Goal: Task Accomplishment & Management: Use online tool/utility

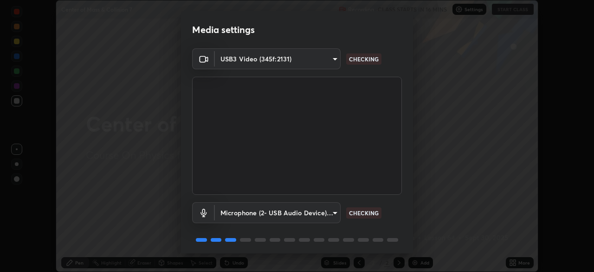
scroll to position [33, 0]
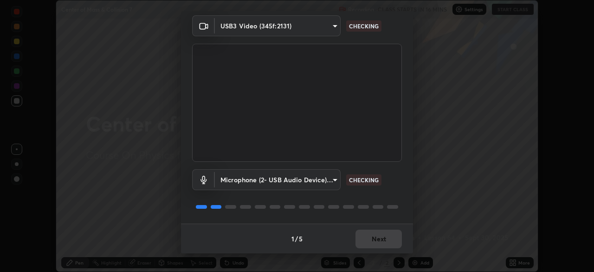
click at [362, 235] on div "1 / 5 Next" at bounding box center [297, 238] width 232 height 30
click at [365, 236] on div "1 / 5 Next" at bounding box center [297, 238] width 232 height 30
click at [365, 237] on div "1 / 5 Next" at bounding box center [297, 238] width 232 height 30
click at [364, 243] on div "1 / 5 Next" at bounding box center [297, 238] width 232 height 30
click at [366, 242] on div "1 / 5 Next" at bounding box center [297, 238] width 232 height 30
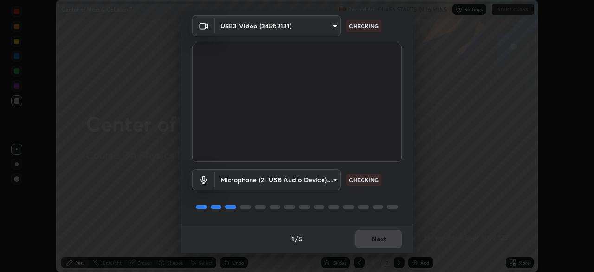
click at [364, 242] on div "1 / 5 Next" at bounding box center [297, 238] width 232 height 30
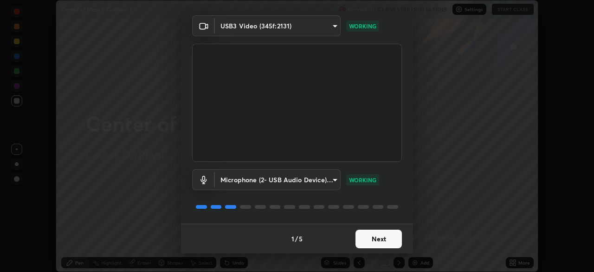
click at [387, 238] on button "Next" at bounding box center [379, 238] width 46 height 19
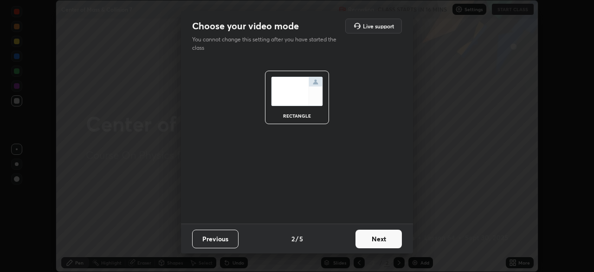
scroll to position [0, 0]
click at [387, 238] on button "Next" at bounding box center [379, 238] width 46 height 19
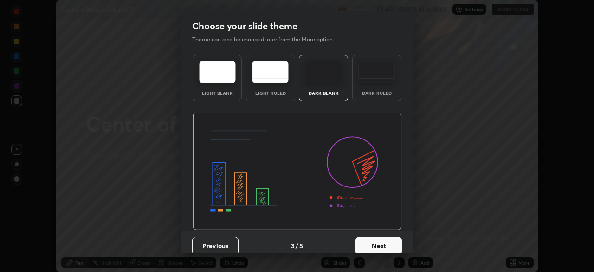
click at [385, 240] on button "Next" at bounding box center [379, 245] width 46 height 19
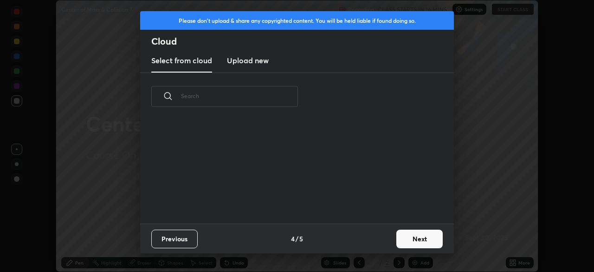
click at [384, 237] on div "Previous 4 / 5 Next" at bounding box center [297, 238] width 314 height 30
click at [419, 242] on button "Next" at bounding box center [419, 238] width 46 height 19
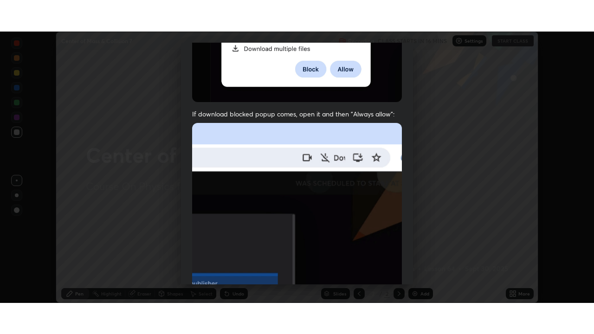
scroll to position [222, 0]
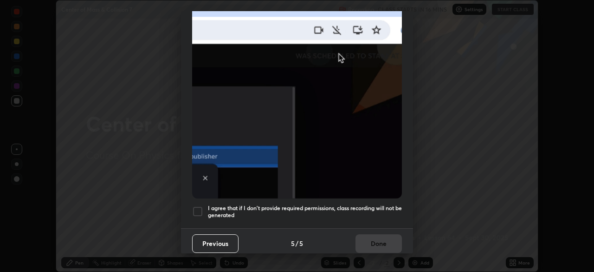
click at [338, 206] on h5 "I agree that if I don't provide required permissions, class recording will not …" at bounding box center [305, 211] width 194 height 14
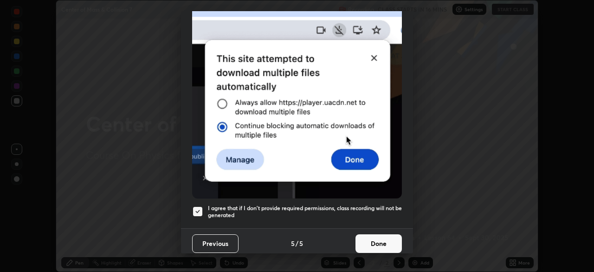
click at [361, 241] on button "Done" at bounding box center [379, 243] width 46 height 19
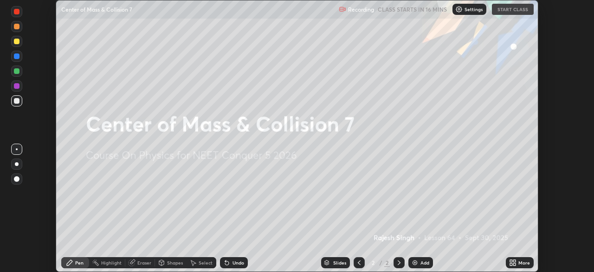
click at [511, 260] on icon at bounding box center [511, 260] width 2 height 2
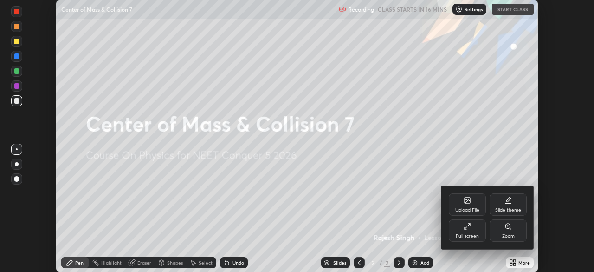
click at [465, 233] on div "Full screen" at bounding box center [467, 235] width 23 height 5
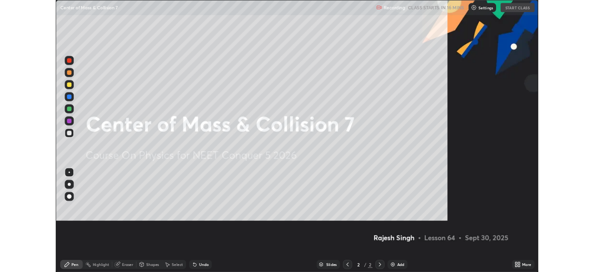
scroll to position [334, 594]
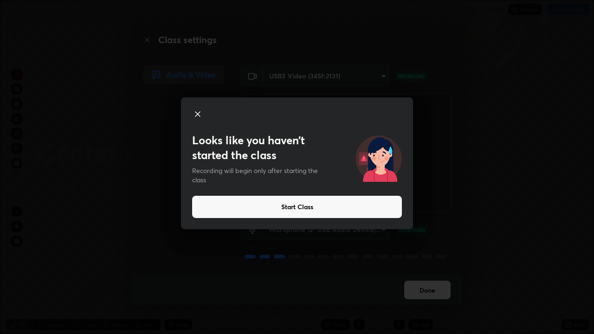
click at [279, 202] on button "Start Class" at bounding box center [297, 207] width 210 height 22
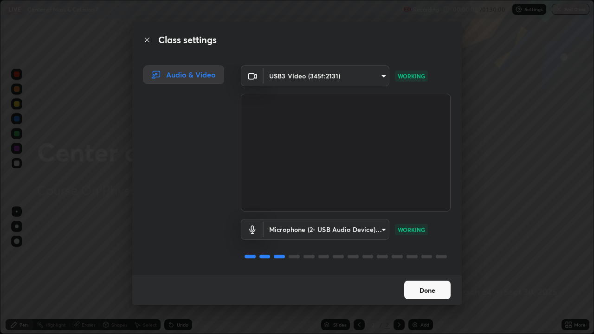
click at [427, 271] on button "Done" at bounding box center [427, 290] width 46 height 19
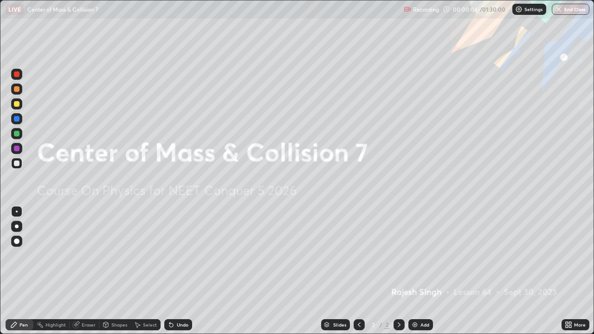
click at [567, 271] on icon at bounding box center [567, 323] width 2 height 2
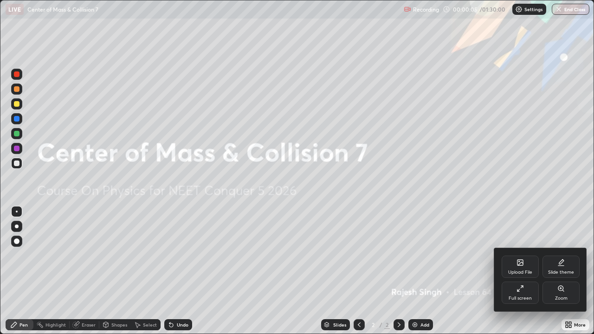
click at [527, 268] on div "Upload File" at bounding box center [520, 267] width 37 height 22
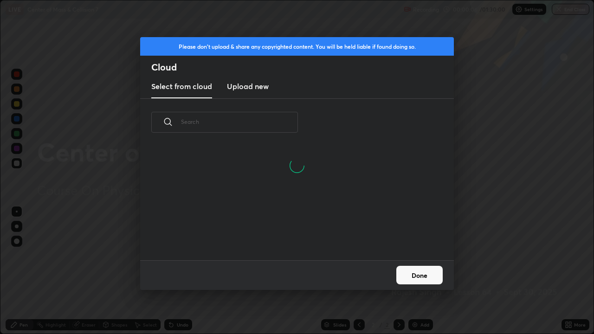
click at [423, 266] on button "Done" at bounding box center [419, 275] width 46 height 19
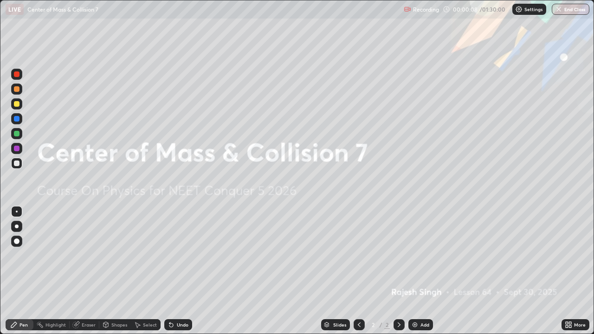
click at [569, 271] on icon at bounding box center [568, 324] width 7 height 7
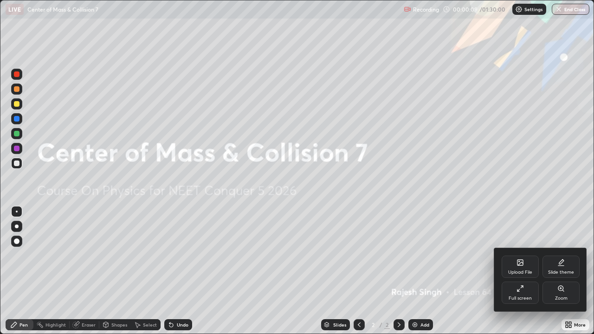
click at [518, 266] on div "Upload File" at bounding box center [520, 267] width 37 height 22
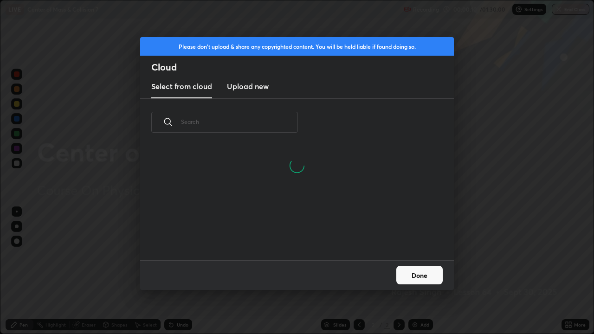
click at [251, 87] on h3 "Upload new" at bounding box center [248, 86] width 42 height 11
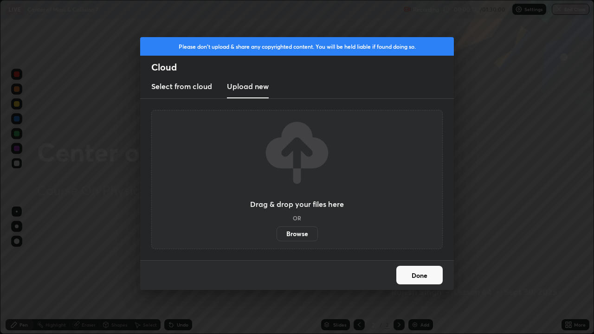
click at [302, 234] on label "Browse" at bounding box center [297, 233] width 41 height 15
click at [277, 234] on input "Browse" at bounding box center [277, 233] width 0 height 15
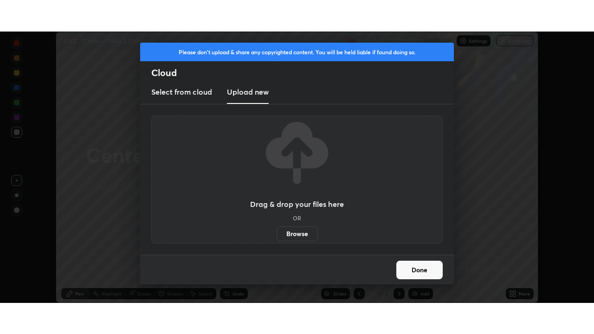
scroll to position [46140, 45817]
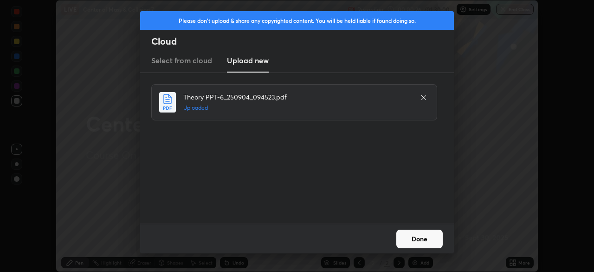
click at [418, 242] on button "Done" at bounding box center [419, 238] width 46 height 19
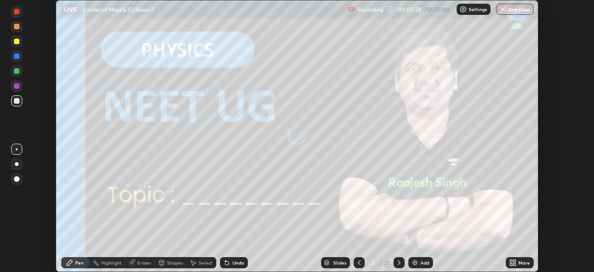
click at [510, 263] on icon at bounding box center [511, 264] width 2 height 2
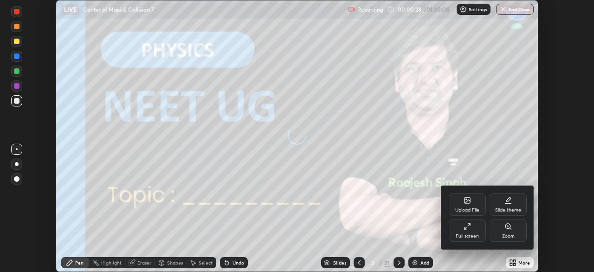
click at [474, 230] on div "Full screen" at bounding box center [467, 230] width 37 height 22
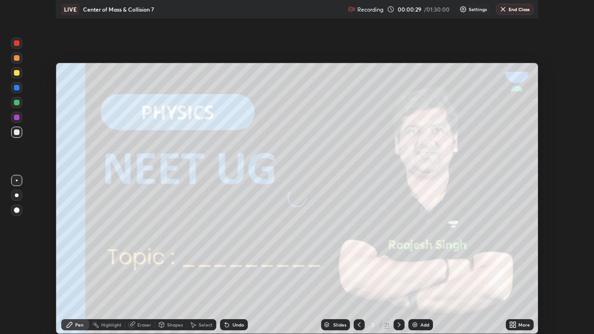
scroll to position [334, 594]
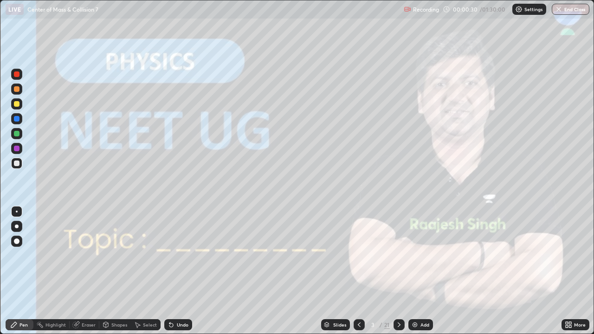
click at [398, 271] on icon at bounding box center [399, 325] width 3 height 5
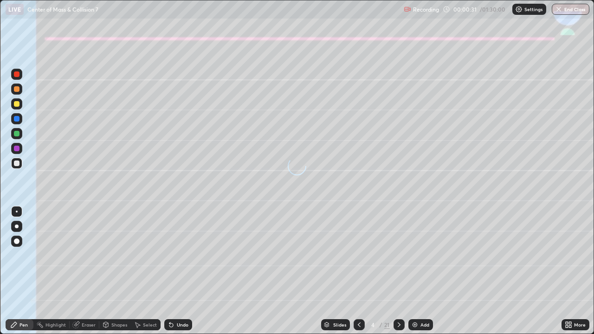
click at [398, 271] on icon at bounding box center [399, 325] width 3 height 5
click at [19, 106] on div at bounding box center [16, 103] width 11 height 11
click at [18, 226] on div at bounding box center [17, 227] width 4 height 4
click at [17, 162] on div at bounding box center [17, 164] width 6 height 6
click at [19, 93] on div at bounding box center [16, 89] width 11 height 11
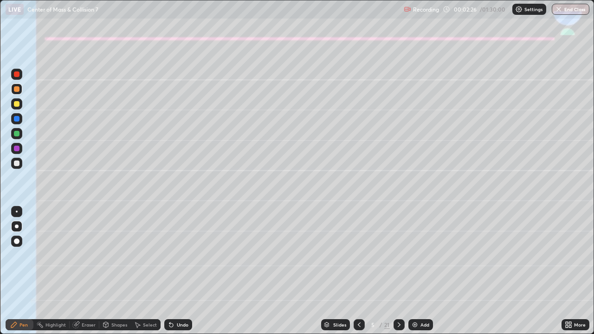
click at [186, 271] on div "Undo" at bounding box center [183, 325] width 12 height 5
click at [173, 271] on div "Undo" at bounding box center [178, 324] width 28 height 11
click at [176, 271] on div "Undo" at bounding box center [178, 324] width 28 height 11
click at [17, 164] on div at bounding box center [17, 164] width 6 height 6
click at [397, 271] on div at bounding box center [399, 324] width 11 height 11
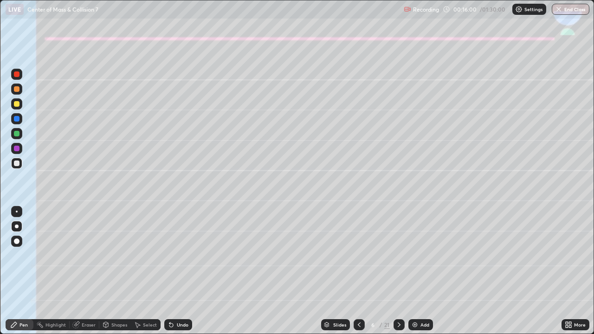
click at [19, 106] on div at bounding box center [16, 103] width 11 height 11
click at [117, 271] on div "Shapes" at bounding box center [115, 324] width 32 height 11
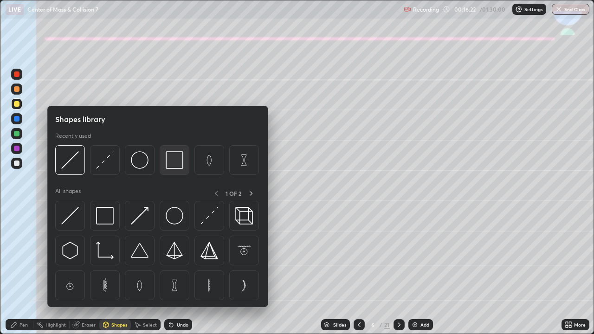
click at [177, 158] on img at bounding box center [175, 160] width 18 height 18
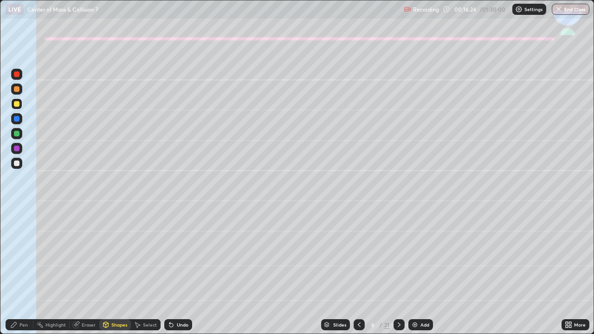
click at [21, 271] on div "Pen" at bounding box center [20, 324] width 28 height 11
click at [21, 271] on div "Pen" at bounding box center [23, 325] width 8 height 5
click at [87, 271] on div "Eraser" at bounding box center [89, 325] width 14 height 5
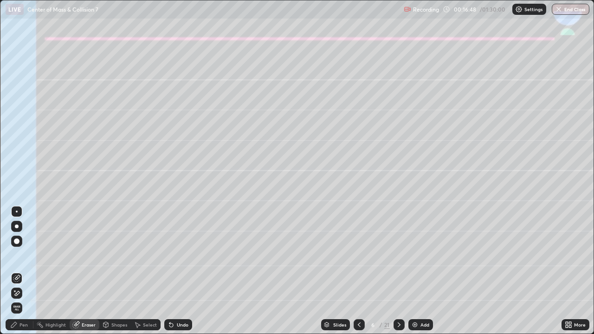
click at [114, 271] on div "Shapes" at bounding box center [115, 324] width 32 height 11
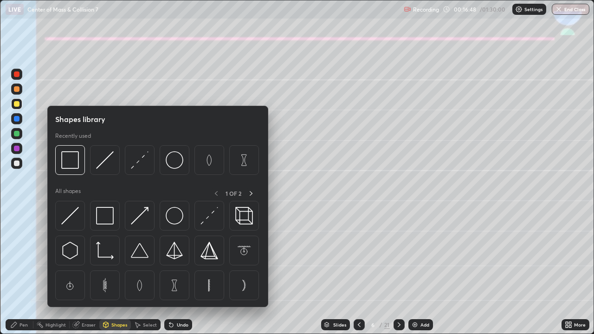
click at [146, 271] on div "Select" at bounding box center [146, 324] width 30 height 11
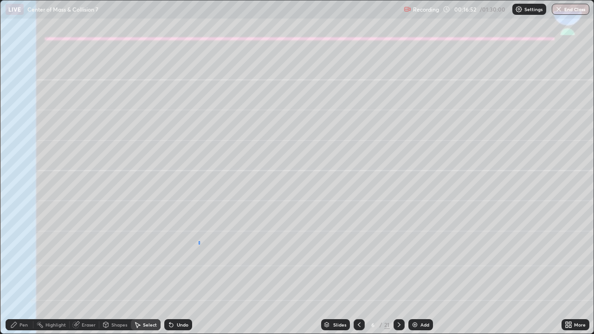
click at [199, 244] on div "0 ° Undo Copy Duplicate Duplicate to new slide Delete" at bounding box center [296, 166] width 593 height 333
click at [19, 271] on div "Pen" at bounding box center [20, 324] width 28 height 11
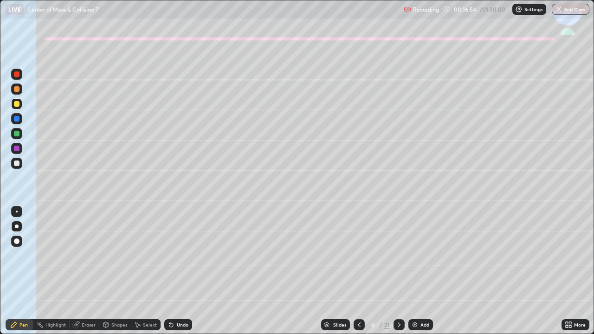
click at [15, 89] on div at bounding box center [17, 89] width 6 height 6
click at [14, 162] on div at bounding box center [17, 164] width 6 height 6
click at [113, 271] on div "Shapes" at bounding box center [119, 325] width 16 height 5
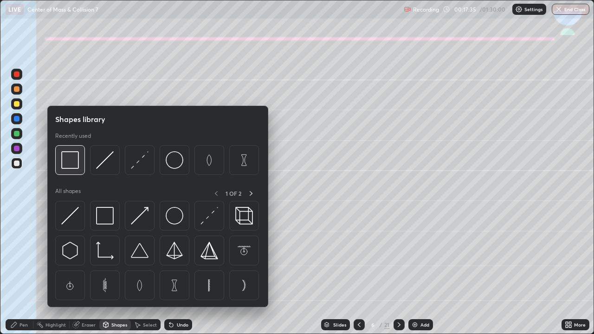
click at [75, 164] on img at bounding box center [70, 160] width 18 height 18
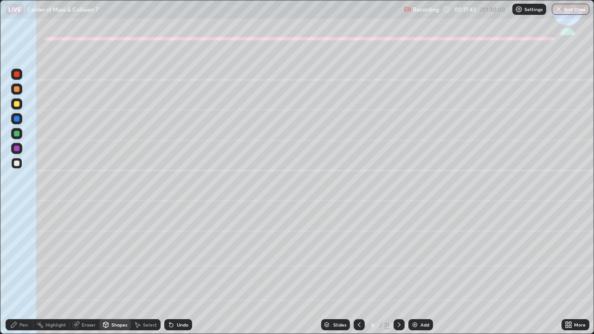
click at [114, 271] on div "Shapes" at bounding box center [119, 325] width 16 height 5
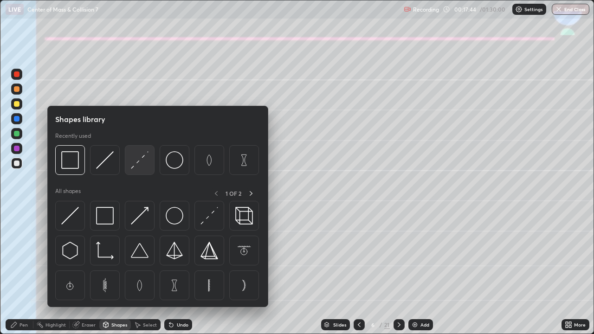
click at [142, 162] on img at bounding box center [140, 160] width 18 height 18
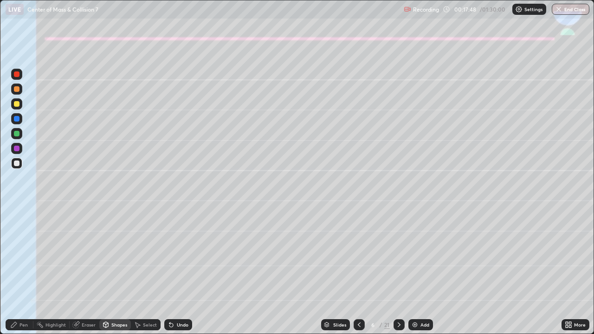
click at [22, 271] on div "Pen" at bounding box center [23, 325] width 8 height 5
click at [18, 104] on div at bounding box center [17, 104] width 6 height 6
click at [16, 163] on div at bounding box center [17, 164] width 6 height 6
click at [17, 90] on div at bounding box center [17, 89] width 6 height 6
click at [118, 271] on div "Shapes" at bounding box center [119, 325] width 16 height 5
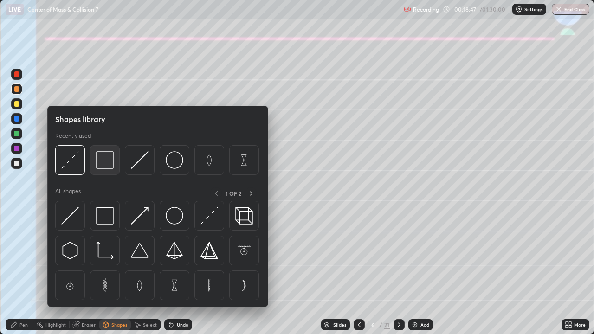
click at [101, 168] on img at bounding box center [105, 160] width 18 height 18
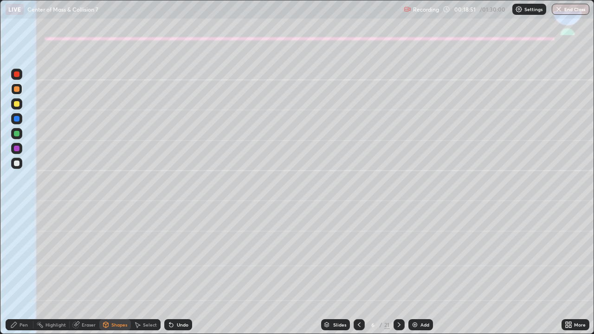
click at [25, 271] on div "Pen" at bounding box center [23, 325] width 8 height 5
click at [17, 164] on div at bounding box center [17, 164] width 6 height 6
click at [19, 120] on div at bounding box center [17, 119] width 6 height 6
click at [400, 271] on div at bounding box center [399, 324] width 11 height 11
click at [13, 103] on div at bounding box center [16, 103] width 11 height 11
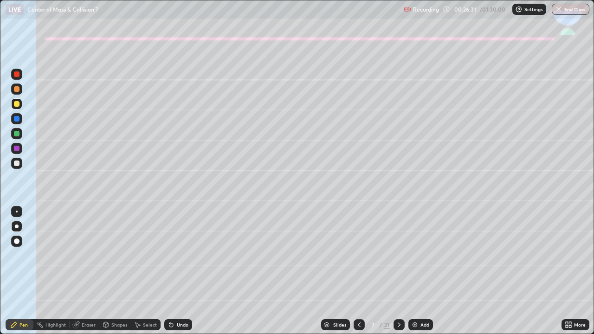
click at [117, 271] on div "Shapes" at bounding box center [119, 325] width 16 height 5
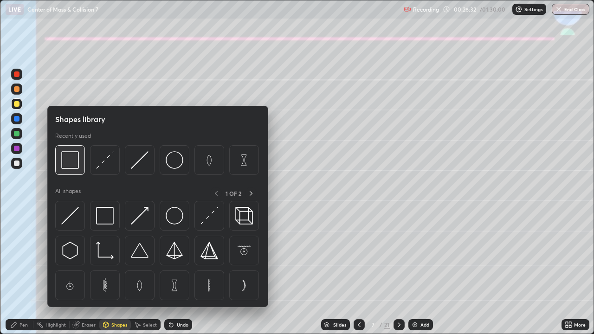
click at [77, 165] on img at bounding box center [70, 160] width 18 height 18
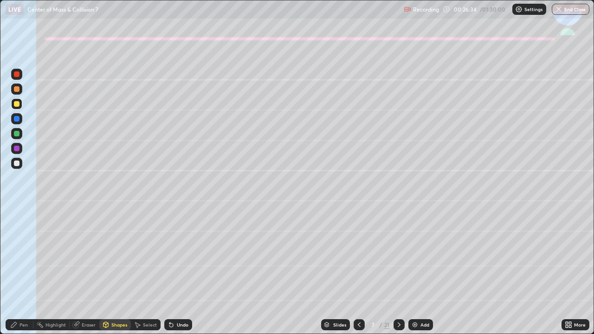
click at [169, 271] on icon at bounding box center [169, 323] width 1 height 1
click at [16, 271] on div "Pen" at bounding box center [20, 324] width 28 height 11
click at [177, 271] on div "Undo" at bounding box center [183, 325] width 12 height 5
click at [174, 271] on div "Undo" at bounding box center [178, 324] width 28 height 11
click at [116, 271] on div "Shapes" at bounding box center [115, 324] width 32 height 11
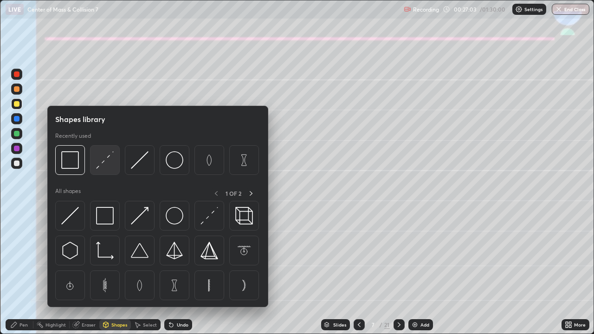
click at [104, 162] on img at bounding box center [105, 160] width 18 height 18
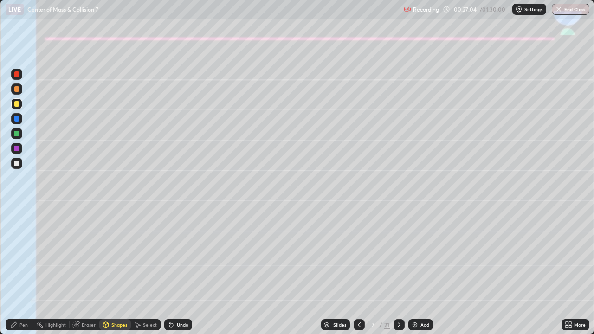
click at [17, 163] on div at bounding box center [17, 164] width 6 height 6
click at [117, 271] on div "Shapes" at bounding box center [119, 325] width 16 height 5
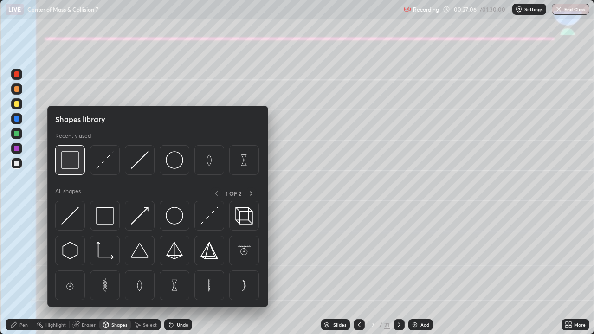
click at [71, 167] on img at bounding box center [70, 160] width 18 height 18
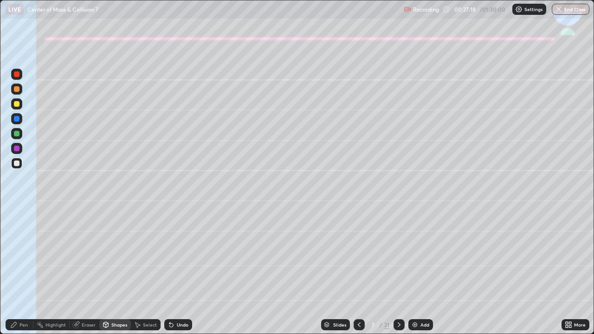
click at [169, 271] on icon at bounding box center [169, 323] width 1 height 1
click at [173, 271] on icon at bounding box center [171, 324] width 7 height 7
click at [114, 271] on div "Shapes" at bounding box center [115, 324] width 32 height 11
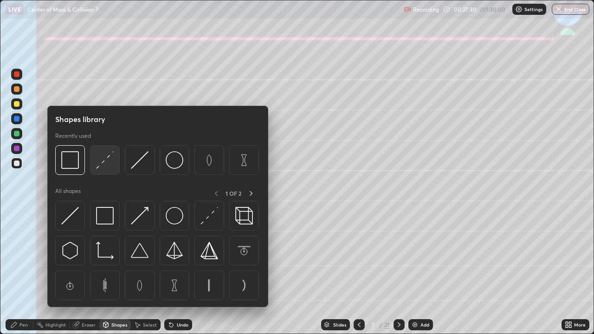
click at [104, 159] on img at bounding box center [105, 160] width 18 height 18
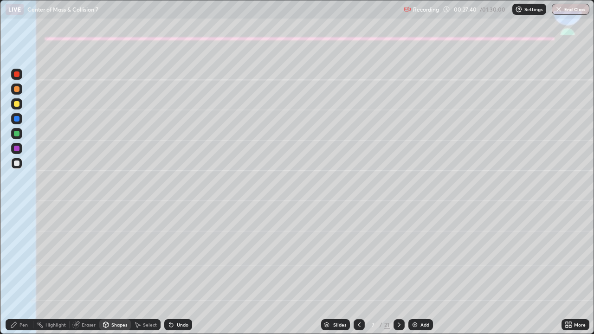
click at [26, 271] on div "Pen" at bounding box center [23, 325] width 8 height 5
click at [17, 88] on div at bounding box center [17, 89] width 6 height 6
click at [17, 103] on div at bounding box center [17, 104] width 6 height 6
click at [14, 163] on div at bounding box center [17, 164] width 6 height 6
click at [19, 105] on div at bounding box center [17, 104] width 6 height 6
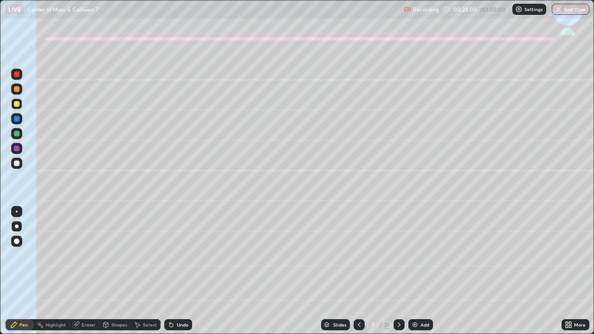
click at [17, 165] on div at bounding box center [17, 164] width 6 height 6
click at [16, 108] on div at bounding box center [16, 103] width 11 height 11
click at [15, 164] on div at bounding box center [17, 164] width 6 height 6
click at [16, 105] on div at bounding box center [17, 104] width 6 height 6
click at [119, 271] on div "Shapes" at bounding box center [115, 324] width 32 height 11
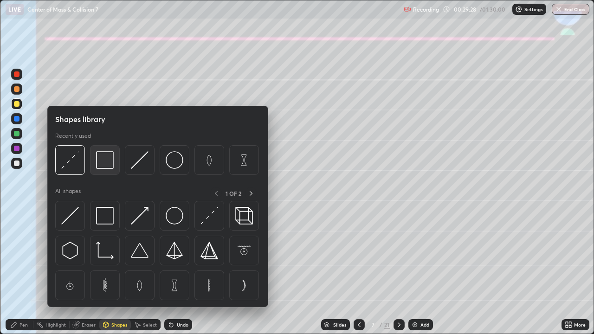
click at [109, 167] on img at bounding box center [105, 160] width 18 height 18
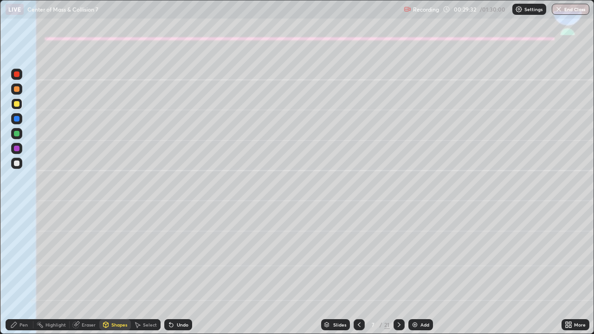
click at [25, 271] on div "Pen" at bounding box center [23, 325] width 8 height 5
click at [179, 271] on div "Undo" at bounding box center [178, 324] width 28 height 11
click at [178, 271] on div "Undo" at bounding box center [178, 324] width 28 height 11
click at [182, 271] on div "Undo" at bounding box center [183, 325] width 12 height 5
click at [180, 271] on div "Undo" at bounding box center [183, 325] width 12 height 5
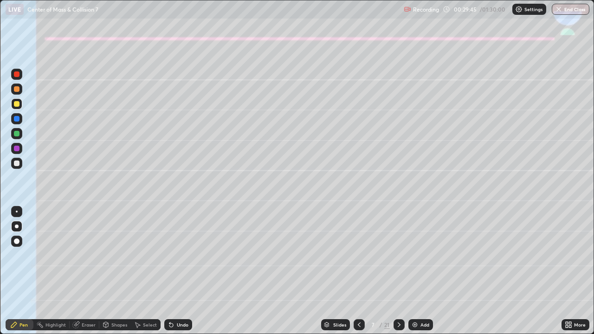
click at [177, 271] on div "Undo" at bounding box center [183, 325] width 12 height 5
click at [14, 165] on div at bounding box center [17, 164] width 6 height 6
click at [124, 271] on div "Shapes" at bounding box center [115, 324] width 32 height 11
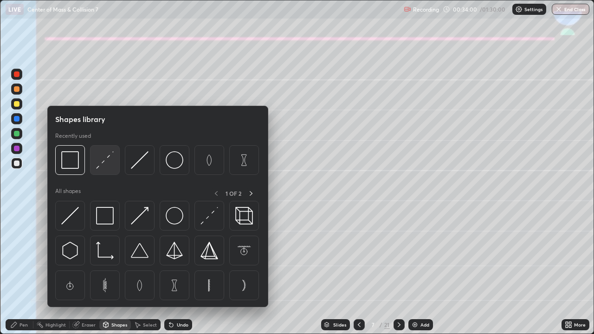
click at [104, 162] on img at bounding box center [105, 160] width 18 height 18
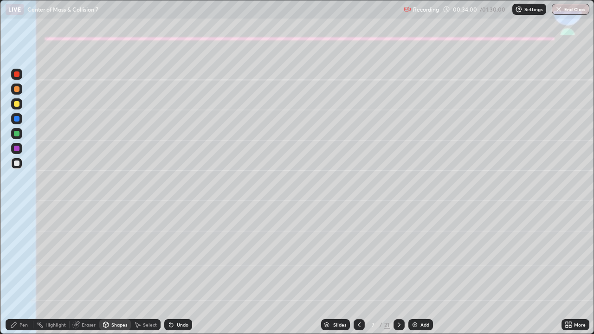
click at [14, 150] on div at bounding box center [16, 148] width 11 height 11
click at [398, 271] on icon at bounding box center [399, 325] width 3 height 5
click at [27, 271] on div "Pen" at bounding box center [20, 324] width 28 height 11
click at [16, 225] on div at bounding box center [17, 227] width 4 height 4
click at [16, 103] on div at bounding box center [17, 104] width 6 height 6
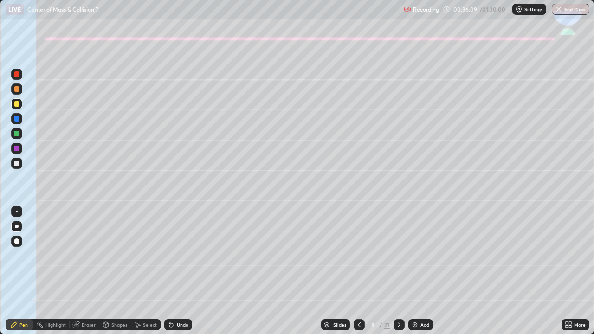
click at [115, 271] on div "Shapes" at bounding box center [119, 325] width 16 height 5
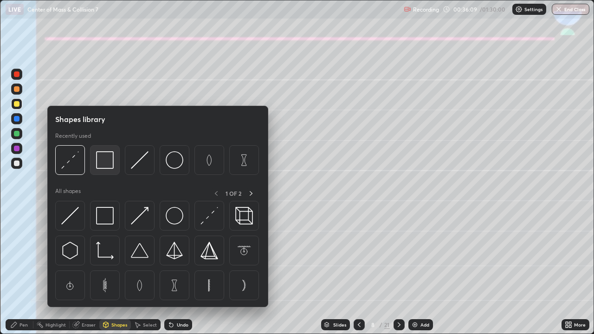
click at [107, 157] on img at bounding box center [105, 160] width 18 height 18
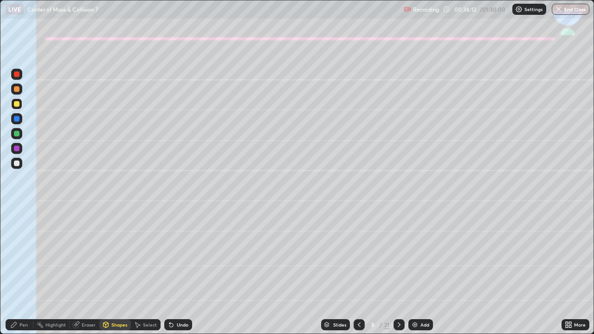
click at [18, 271] on icon at bounding box center [13, 324] width 7 height 7
click at [116, 271] on div "Shapes" at bounding box center [119, 325] width 16 height 5
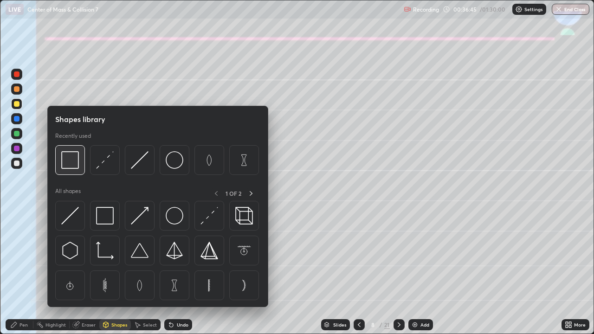
click at [69, 163] on img at bounding box center [70, 160] width 18 height 18
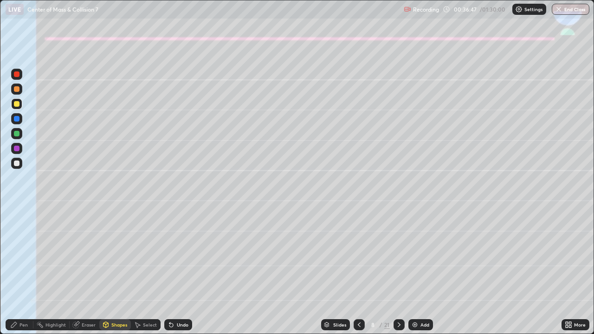
click at [16, 161] on div at bounding box center [17, 164] width 6 height 6
click at [170, 271] on icon at bounding box center [171, 325] width 4 height 4
click at [118, 271] on div "Shapes" at bounding box center [119, 325] width 16 height 5
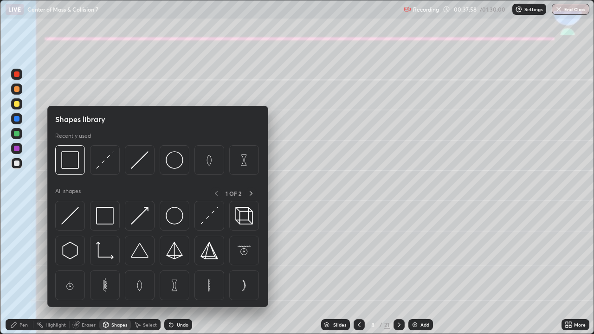
click at [17, 184] on div at bounding box center [16, 191] width 15 height 249
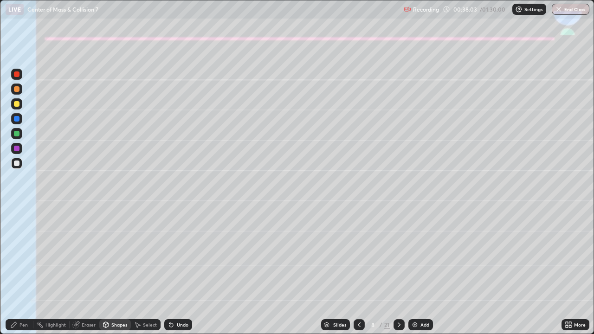
click at [24, 271] on div "Pen" at bounding box center [23, 325] width 8 height 5
click at [177, 271] on div "Undo" at bounding box center [183, 325] width 12 height 5
click at [175, 271] on div "Undo" at bounding box center [178, 324] width 28 height 11
click at [177, 271] on div "Undo" at bounding box center [183, 325] width 12 height 5
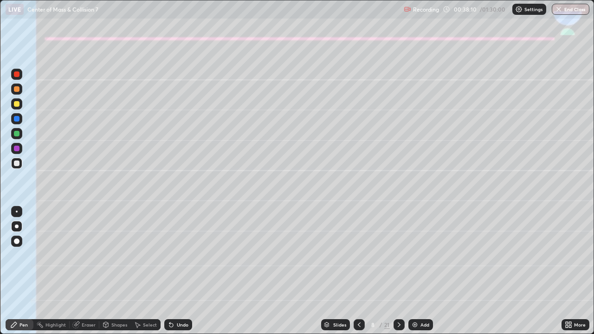
click at [177, 271] on div "Undo" at bounding box center [183, 325] width 12 height 5
click at [179, 271] on div "Undo" at bounding box center [183, 325] width 12 height 5
click at [178, 271] on div "Undo" at bounding box center [183, 325] width 12 height 5
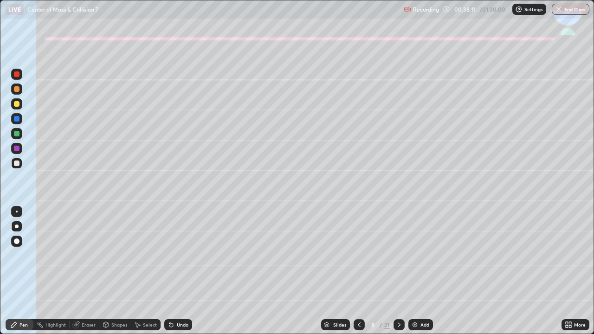
click at [121, 271] on div "Shapes" at bounding box center [119, 325] width 16 height 5
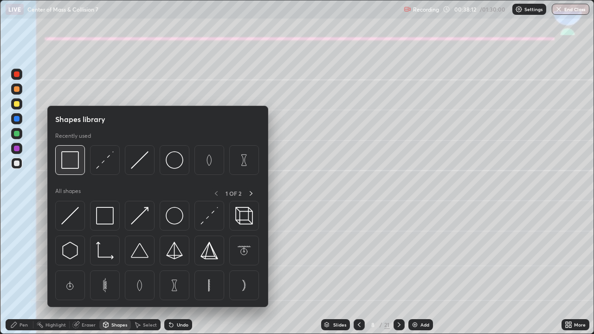
click at [71, 164] on img at bounding box center [70, 160] width 18 height 18
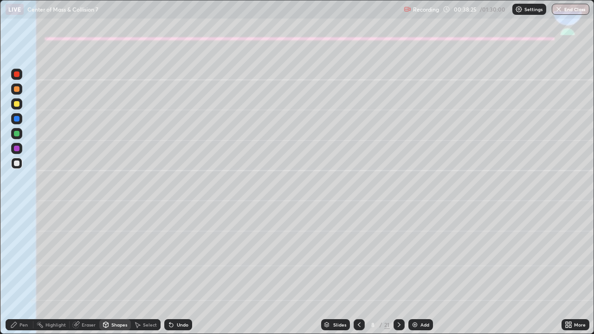
click at [22, 271] on div "Pen" at bounding box center [23, 325] width 8 height 5
click at [17, 103] on div at bounding box center [17, 104] width 6 height 6
click at [17, 164] on div at bounding box center [17, 164] width 6 height 6
click at [178, 271] on div "Undo" at bounding box center [183, 325] width 12 height 5
click at [17, 104] on div at bounding box center [17, 104] width 6 height 6
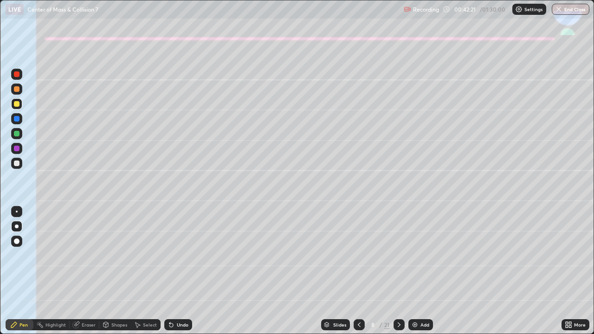
click at [113, 271] on div "Shapes" at bounding box center [115, 324] width 32 height 11
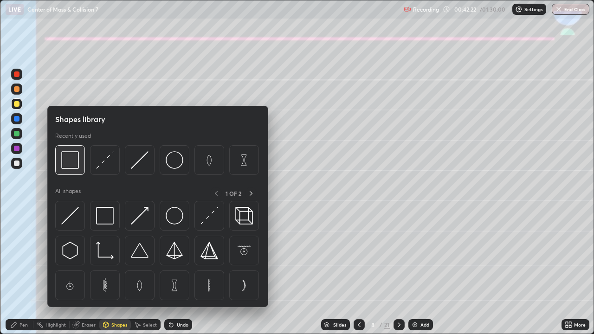
click at [71, 161] on img at bounding box center [70, 160] width 18 height 18
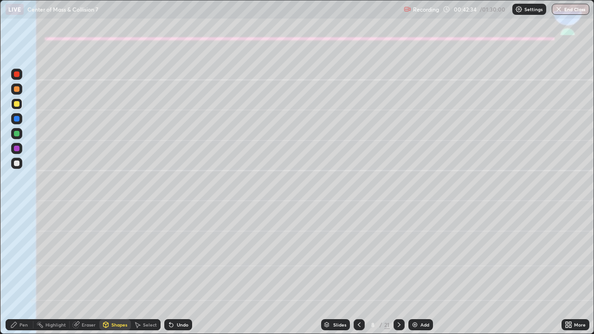
click at [181, 271] on div "Undo" at bounding box center [183, 325] width 12 height 5
click at [23, 271] on div "Pen" at bounding box center [23, 325] width 8 height 5
click at [181, 271] on div "Undo" at bounding box center [183, 325] width 12 height 5
click at [179, 271] on div "Undo" at bounding box center [183, 325] width 12 height 5
click at [21, 163] on div at bounding box center [16, 163] width 11 height 11
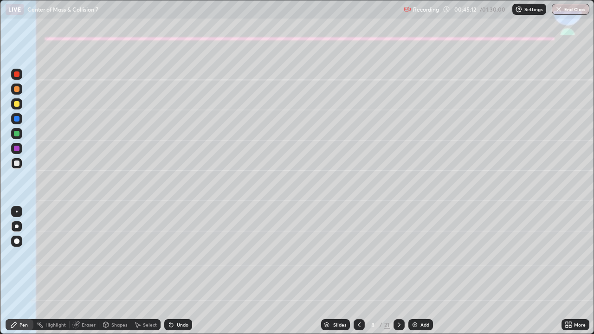
click at [174, 271] on icon at bounding box center [171, 324] width 7 height 7
click at [170, 271] on icon at bounding box center [171, 325] width 4 height 4
click at [168, 271] on icon at bounding box center [171, 324] width 7 height 7
click at [169, 271] on icon at bounding box center [171, 325] width 4 height 4
click at [88, 271] on div "Eraser" at bounding box center [89, 325] width 14 height 5
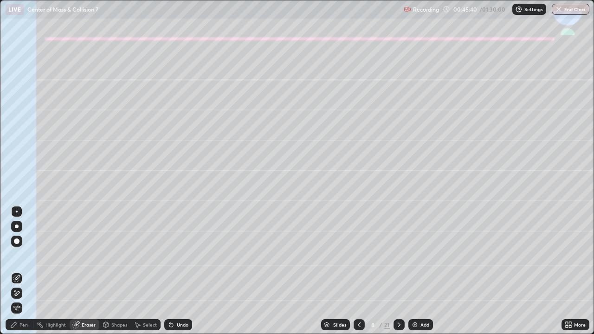
click at [27, 271] on div "Pen" at bounding box center [23, 325] width 8 height 5
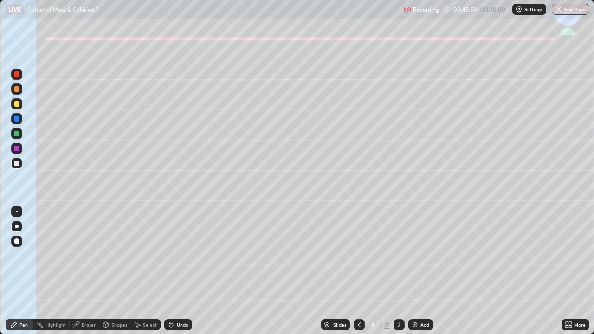
click at [87, 271] on div "Eraser" at bounding box center [89, 325] width 14 height 5
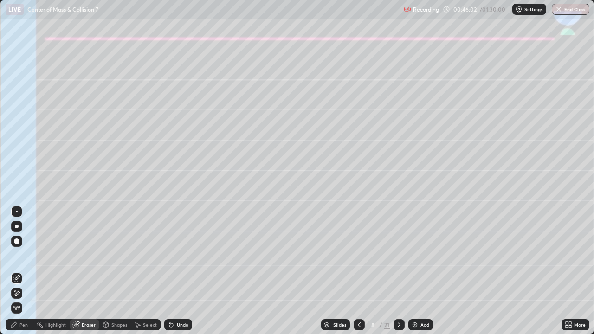
click at [26, 271] on div "Pen" at bounding box center [23, 325] width 8 height 5
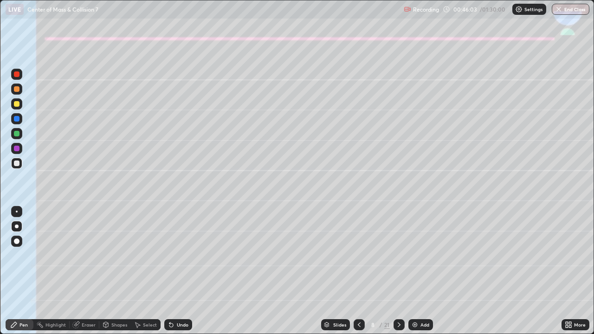
click at [19, 120] on div at bounding box center [17, 119] width 6 height 6
click at [398, 271] on icon at bounding box center [398, 324] width 7 height 7
click at [19, 104] on div at bounding box center [17, 104] width 6 height 6
click at [171, 271] on icon at bounding box center [171, 325] width 4 height 4
click at [116, 271] on div "Shapes" at bounding box center [119, 325] width 16 height 5
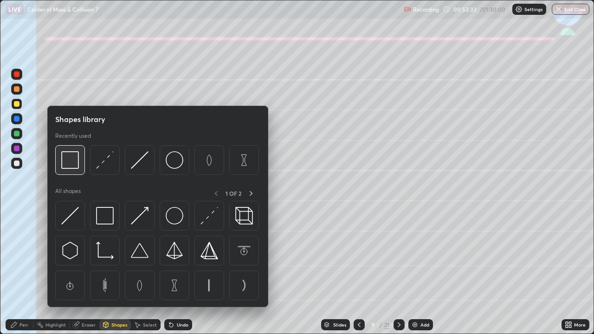
click at [67, 163] on img at bounding box center [70, 160] width 18 height 18
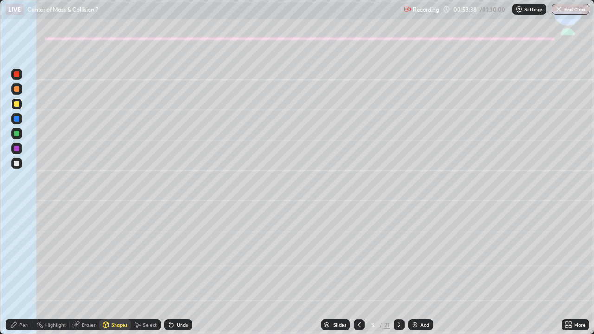
click at [17, 105] on div at bounding box center [17, 104] width 6 height 6
click at [21, 271] on div "Pen" at bounding box center [20, 324] width 28 height 11
click at [11, 165] on div at bounding box center [16, 163] width 11 height 11
click at [116, 271] on div "Shapes" at bounding box center [119, 325] width 16 height 5
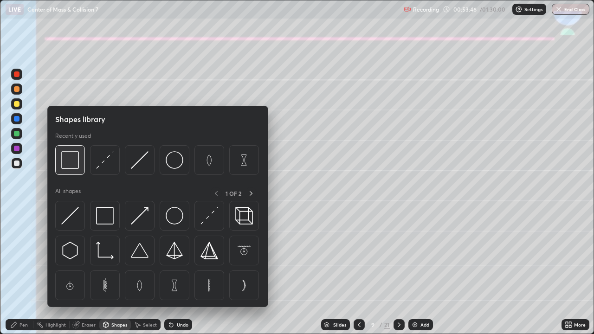
click at [70, 162] on img at bounding box center [70, 160] width 18 height 18
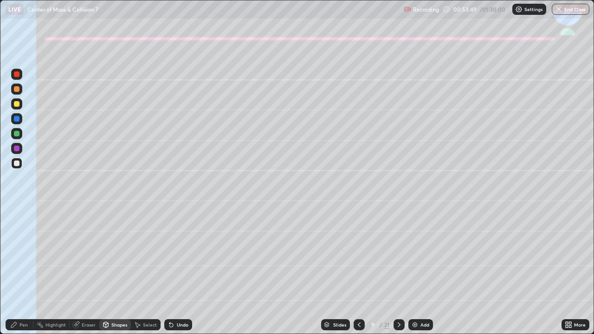
click at [17, 271] on icon at bounding box center [13, 324] width 7 height 7
click at [19, 104] on div at bounding box center [17, 104] width 6 height 6
click at [16, 164] on div at bounding box center [17, 164] width 6 height 6
click at [19, 103] on div at bounding box center [17, 104] width 6 height 6
click at [16, 164] on div at bounding box center [17, 164] width 6 height 6
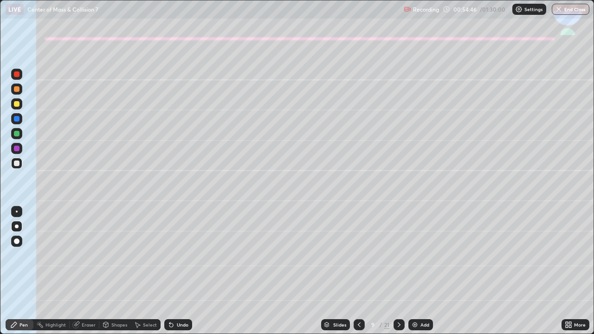
click at [173, 271] on icon at bounding box center [171, 324] width 7 height 7
click at [19, 90] on div at bounding box center [17, 89] width 6 height 6
click at [20, 162] on div at bounding box center [16, 163] width 11 height 11
click at [359, 271] on icon at bounding box center [359, 324] width 7 height 7
click at [398, 271] on icon at bounding box center [398, 324] width 7 height 7
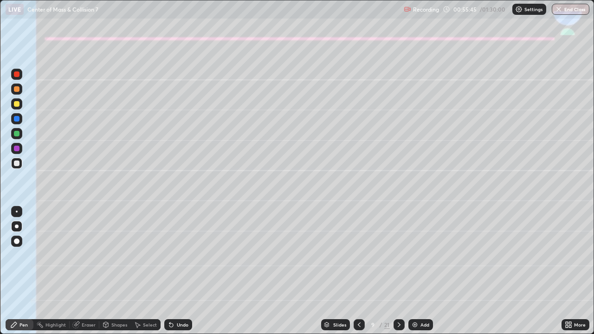
click at [181, 271] on div "Undo" at bounding box center [183, 325] width 12 height 5
click at [208, 271] on div "Slides 9 / 21 Add" at bounding box center [376, 325] width 369 height 19
click at [178, 271] on div "Undo" at bounding box center [183, 325] width 12 height 5
click at [0, 271] on div "Setting up your live class" at bounding box center [297, 167] width 594 height 334
click at [113, 271] on div "Shapes" at bounding box center [119, 325] width 16 height 5
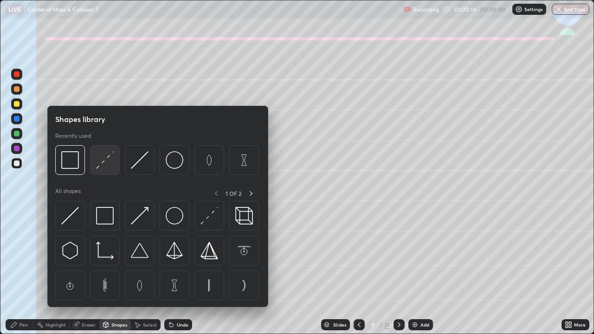
click at [98, 167] on img at bounding box center [105, 160] width 18 height 18
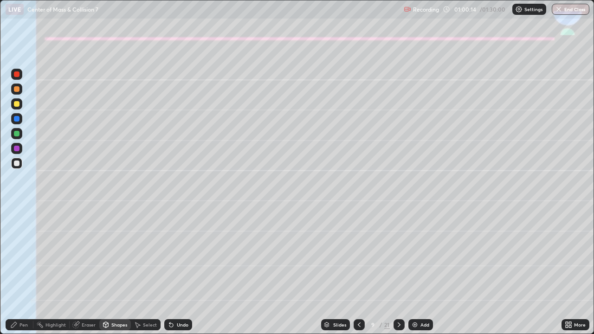
click at [17, 149] on div at bounding box center [17, 149] width 6 height 6
click at [399, 271] on icon at bounding box center [398, 324] width 7 height 7
click at [18, 105] on div at bounding box center [17, 104] width 6 height 6
click at [17, 271] on icon at bounding box center [13, 324] width 7 height 7
click at [14, 163] on div at bounding box center [17, 164] width 6 height 6
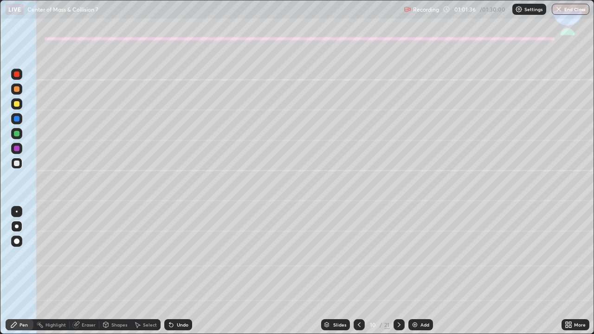
click at [16, 133] on div at bounding box center [17, 134] width 6 height 6
click at [18, 159] on div at bounding box center [16, 163] width 11 height 11
click at [13, 135] on div at bounding box center [16, 133] width 11 height 11
click at [117, 271] on div "Shapes" at bounding box center [119, 325] width 16 height 5
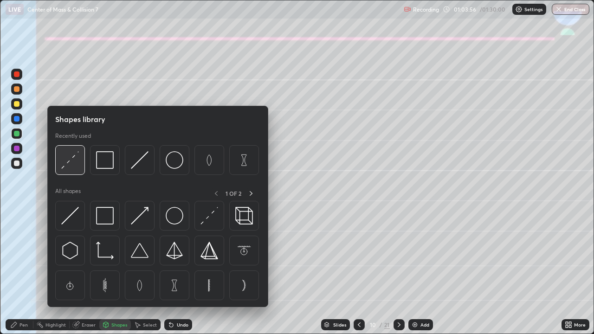
click at [72, 159] on img at bounding box center [70, 160] width 18 height 18
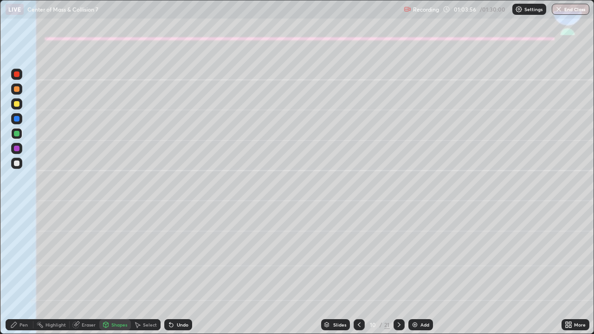
click at [18, 149] on div at bounding box center [17, 149] width 6 height 6
click at [25, 271] on div "Pen" at bounding box center [20, 324] width 28 height 11
click at [16, 135] on div at bounding box center [17, 134] width 6 height 6
click at [19, 163] on div at bounding box center [17, 164] width 6 height 6
click at [394, 271] on div at bounding box center [399, 324] width 11 height 11
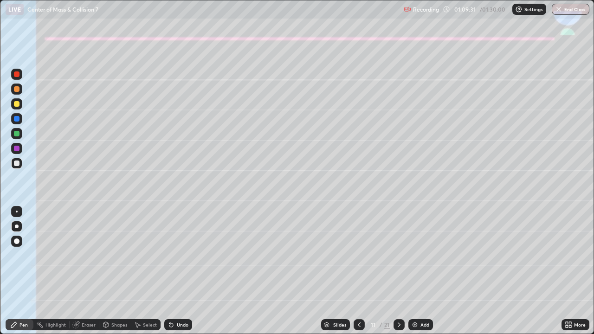
click at [16, 104] on div at bounding box center [17, 104] width 6 height 6
click at [14, 165] on div at bounding box center [17, 164] width 6 height 6
click at [399, 271] on icon at bounding box center [398, 324] width 7 height 7
click at [19, 134] on div at bounding box center [17, 134] width 6 height 6
click at [170, 271] on icon at bounding box center [171, 325] width 4 height 4
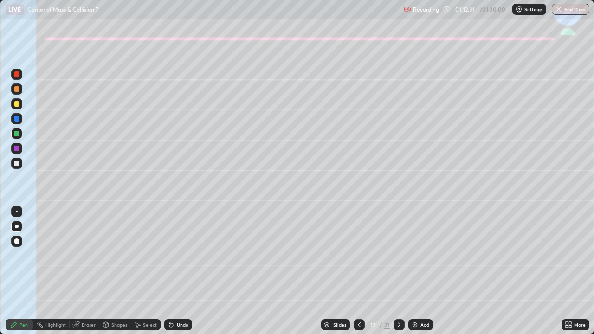
click at [16, 135] on div at bounding box center [17, 134] width 6 height 6
click at [17, 160] on div at bounding box center [16, 163] width 11 height 11
click at [169, 271] on icon at bounding box center [169, 323] width 1 height 1
click at [174, 271] on div "Undo" at bounding box center [178, 324] width 28 height 11
click at [177, 271] on div "Undo" at bounding box center [183, 325] width 12 height 5
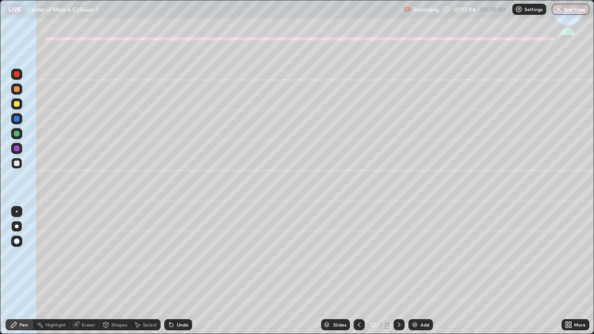
click at [117, 271] on div "Shapes" at bounding box center [119, 325] width 16 height 5
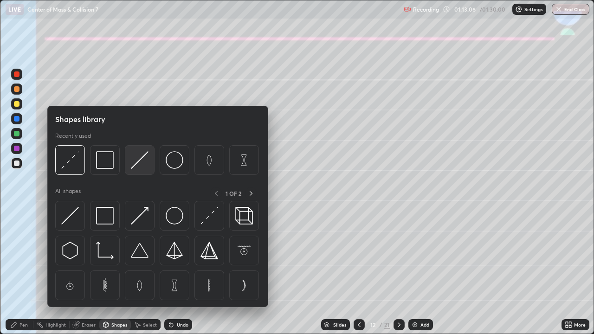
click at [135, 163] on img at bounding box center [140, 160] width 18 height 18
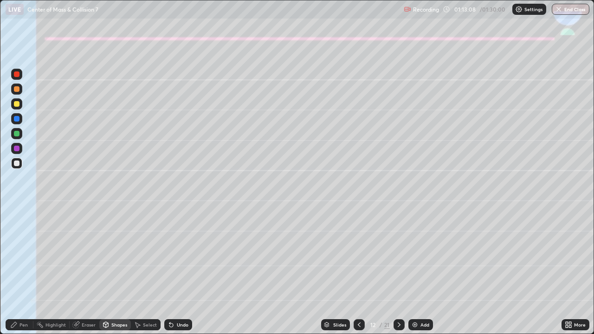
click at [13, 162] on div at bounding box center [16, 163] width 11 height 11
click at [19, 271] on div "Pen" at bounding box center [20, 324] width 28 height 11
click at [16, 134] on div at bounding box center [17, 134] width 6 height 6
click at [178, 271] on div "Undo" at bounding box center [183, 325] width 12 height 5
click at [181, 271] on div "Undo" at bounding box center [183, 325] width 12 height 5
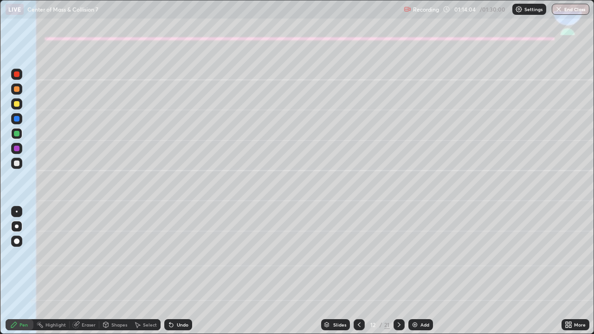
click at [178, 271] on div "Undo" at bounding box center [183, 325] width 12 height 5
click at [176, 271] on div "Undo" at bounding box center [178, 324] width 28 height 11
click at [174, 271] on div "Undo" at bounding box center [178, 324] width 28 height 11
click at [178, 271] on div "Undo" at bounding box center [178, 324] width 28 height 11
click at [177, 271] on div "Undo" at bounding box center [183, 325] width 12 height 5
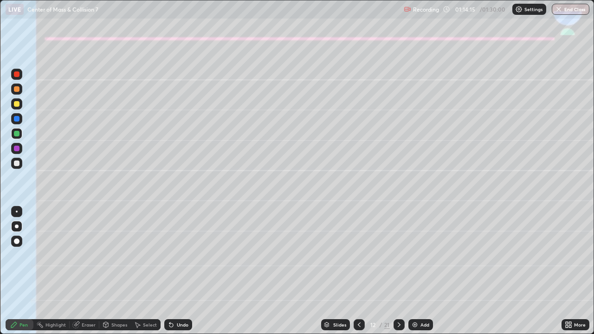
click at [173, 271] on icon at bounding box center [171, 324] width 7 height 7
click at [16, 101] on div at bounding box center [17, 104] width 6 height 6
click at [17, 168] on div at bounding box center [16, 163] width 11 height 11
click at [569, 12] on button "End Class" at bounding box center [571, 9] width 38 height 11
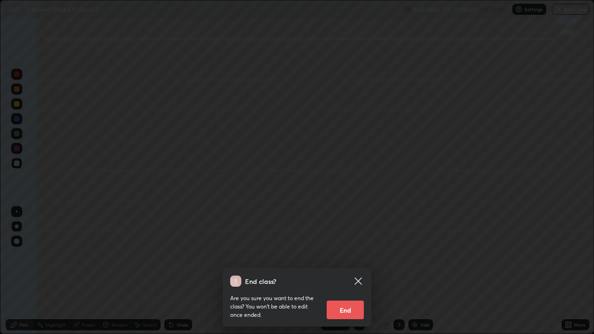
click at [344, 271] on button "End" at bounding box center [345, 310] width 37 height 19
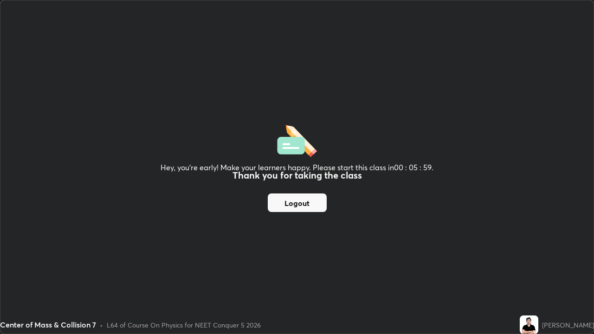
click at [296, 198] on button "Logout" at bounding box center [297, 203] width 59 height 19
